Goal: Entertainment & Leisure: Browse casually

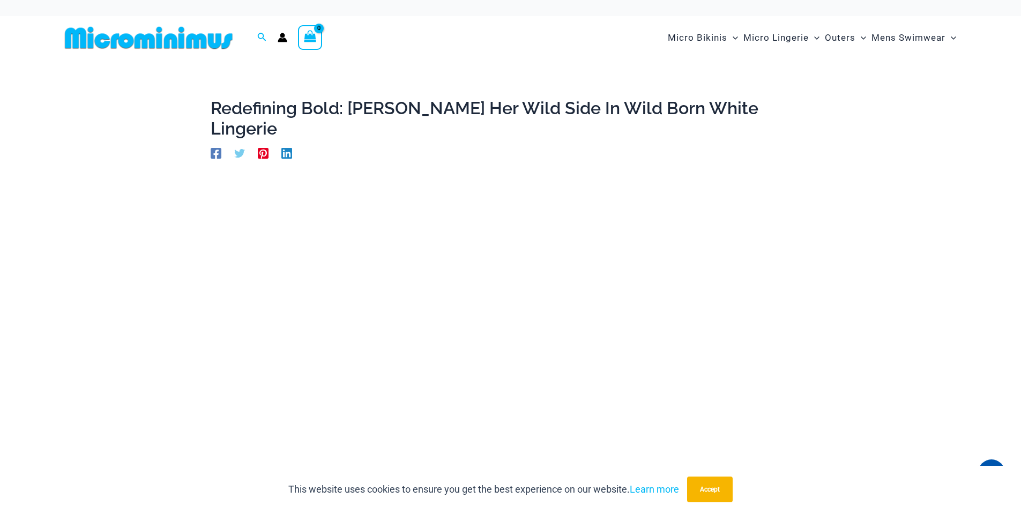
click at [145, 41] on img at bounding box center [149, 38] width 176 height 24
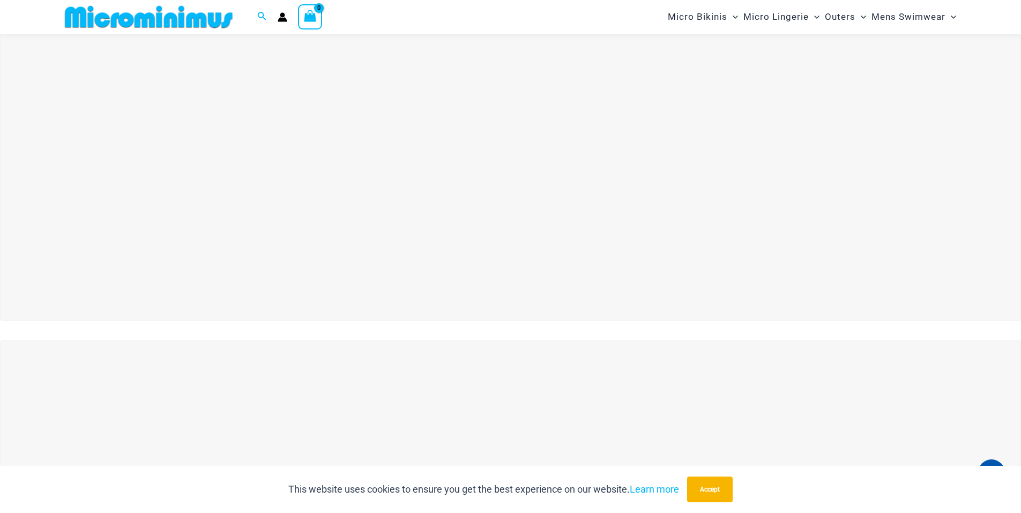
scroll to position [99, 0]
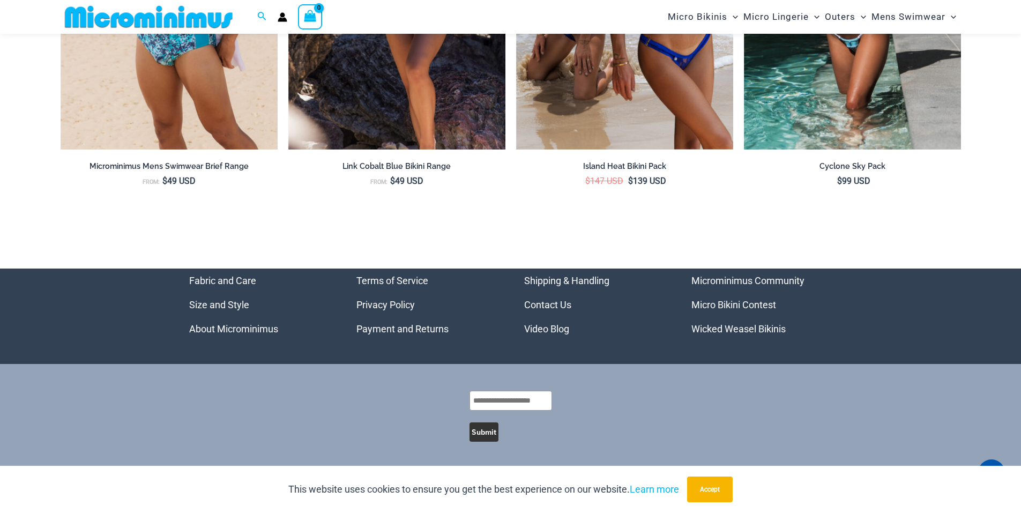
scroll to position [3484, 0]
click at [732, 490] on button "Accept" at bounding box center [710, 489] width 46 height 26
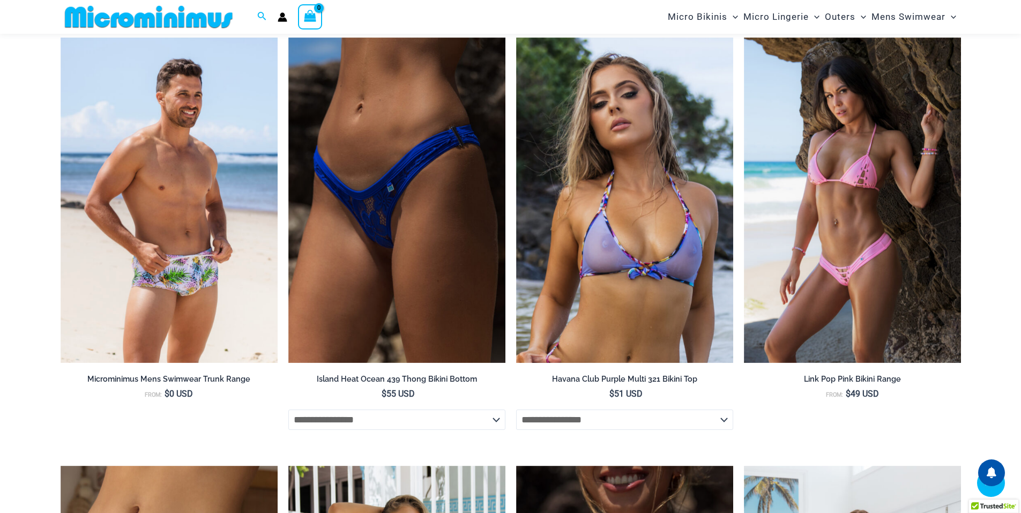
scroll to position [1555, 0]
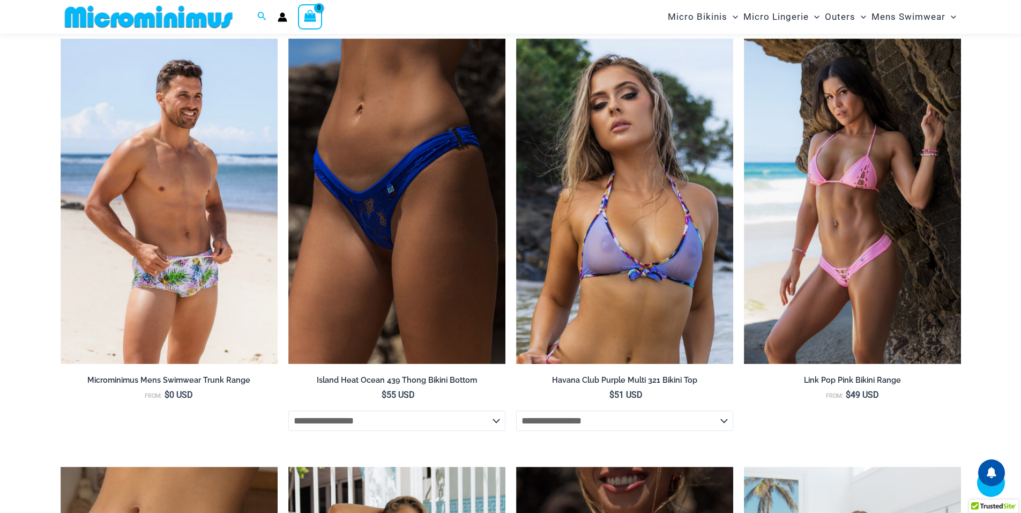
click at [206, 18] on img at bounding box center [149, 17] width 176 height 24
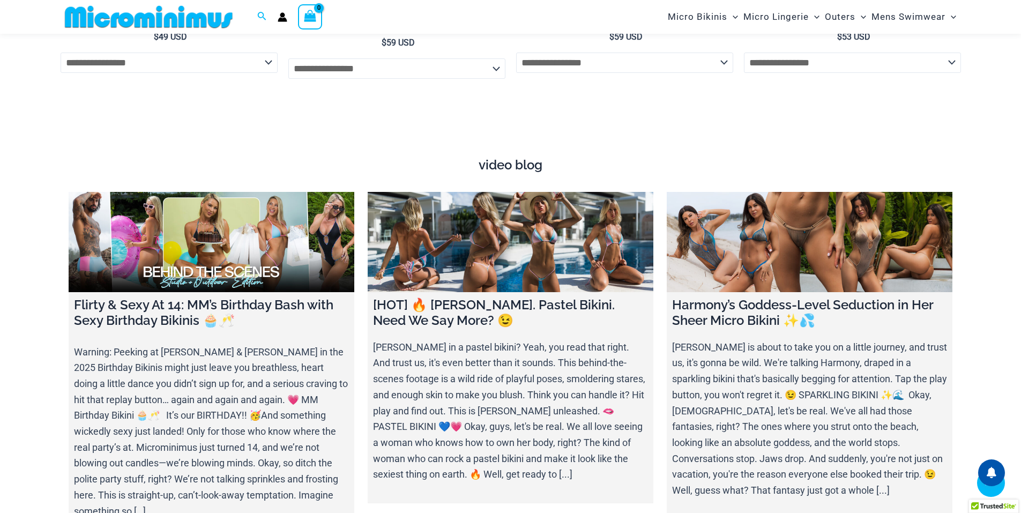
scroll to position [4010, 0]
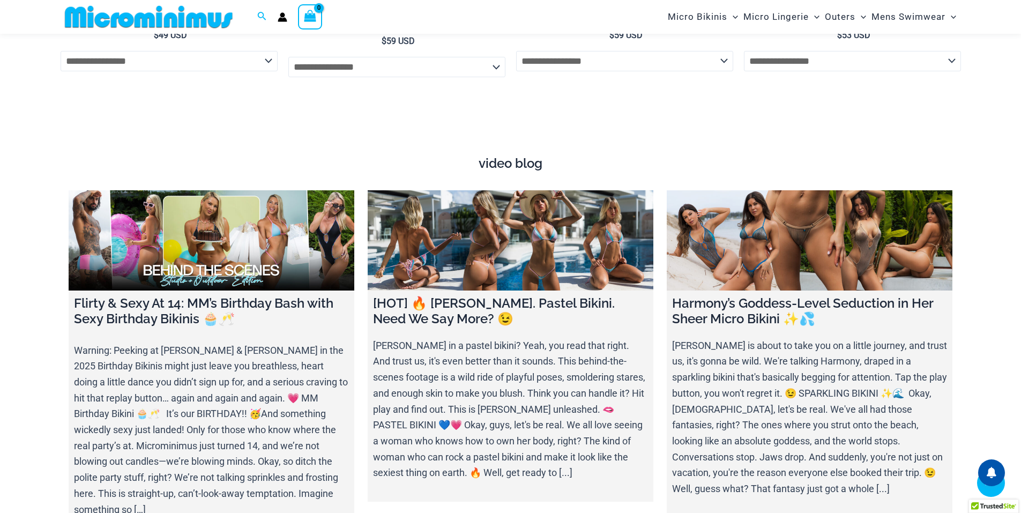
click at [516, 156] on h4 "video blog" at bounding box center [511, 164] width 884 height 16
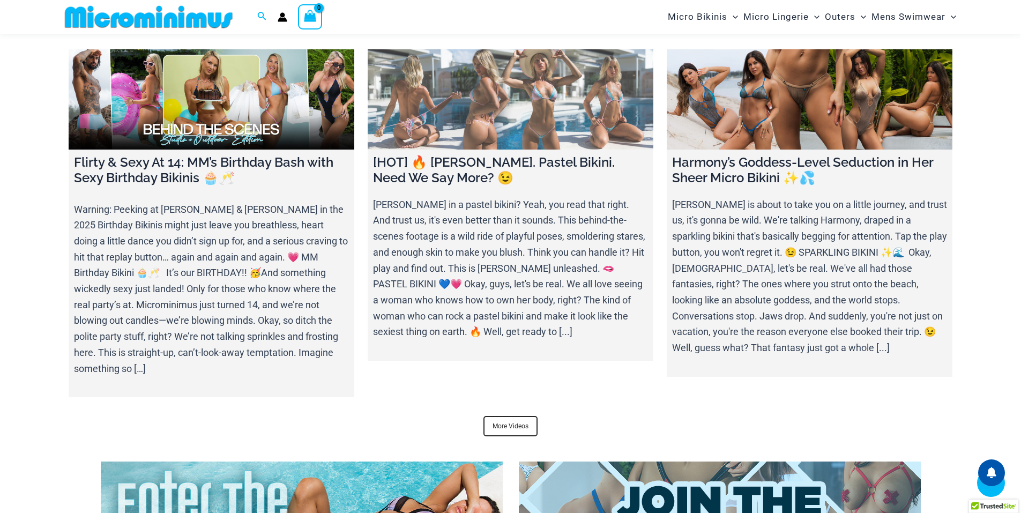
scroll to position [4331, 0]
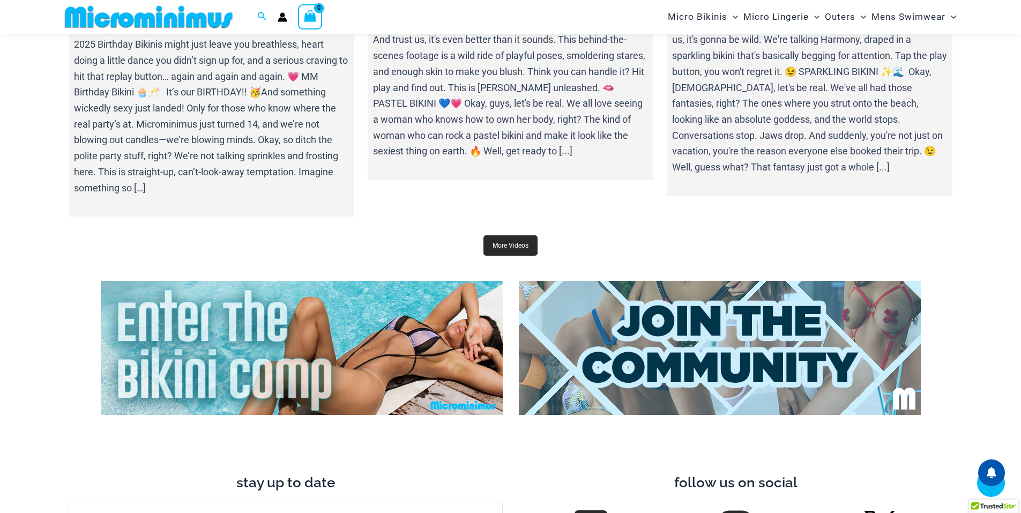
click at [513, 235] on link "More Videos" at bounding box center [510, 245] width 54 height 20
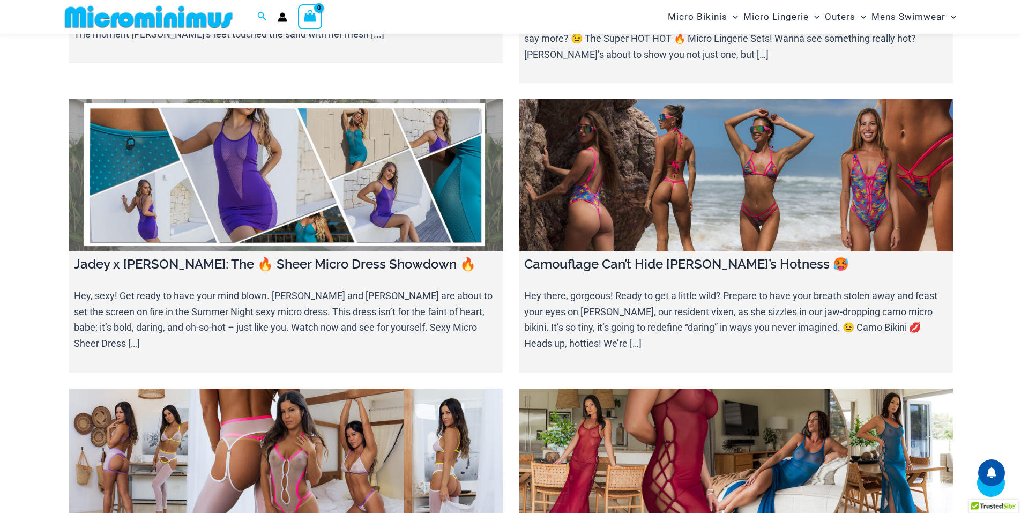
scroll to position [873, 0]
